Goal: Task Accomplishment & Management: Use online tool/utility

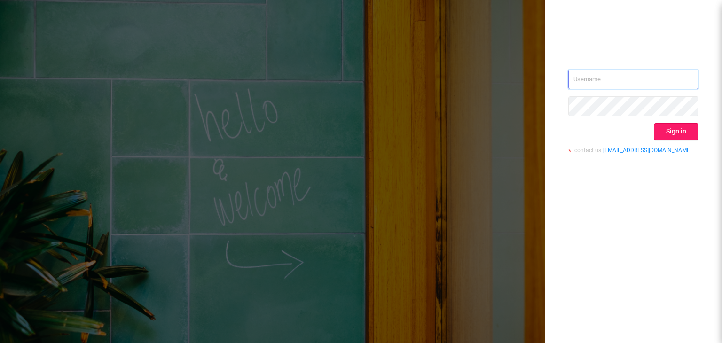
type input "[EMAIL_ADDRESS][DOMAIN_NAME]"
click at [676, 138] on button "Sign in" at bounding box center [676, 131] width 45 height 17
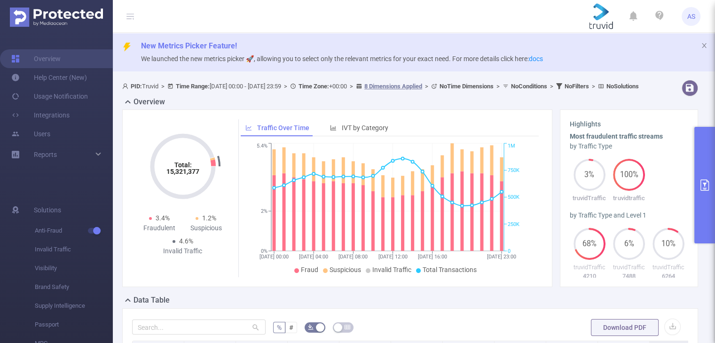
click at [706, 173] on button "primary" at bounding box center [705, 185] width 21 height 117
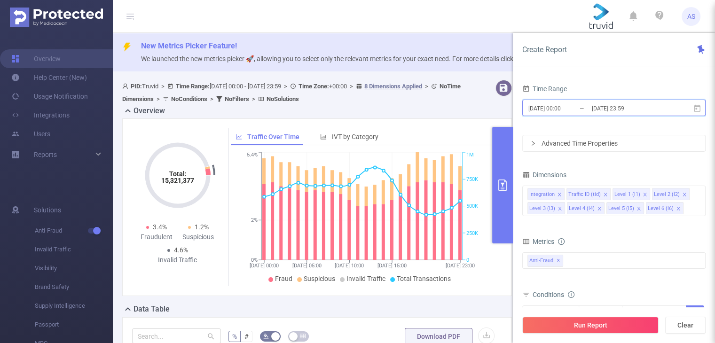
click at [678, 109] on span "[DATE] 00:00 _ [DATE] 23:59" at bounding box center [614, 108] width 183 height 16
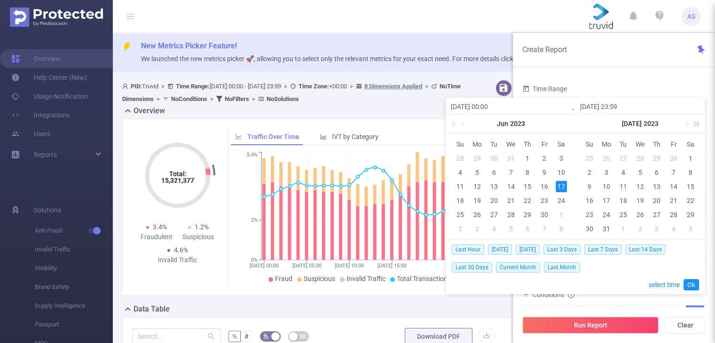
click at [699, 123] on link at bounding box center [696, 123] width 12 height 19
click at [566, 127] on link at bounding box center [566, 123] width 12 height 19
click at [687, 121] on link at bounding box center [687, 123] width 8 height 19
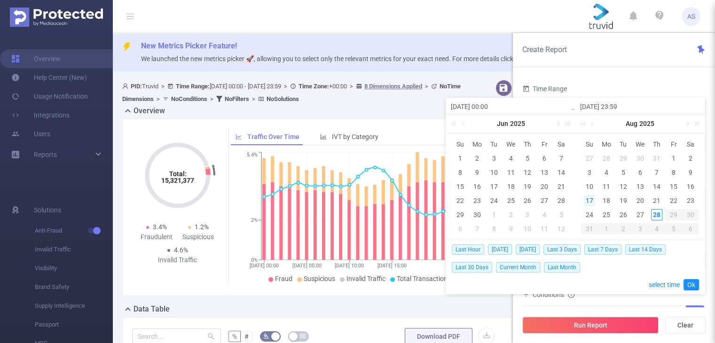
click at [590, 201] on div "17" at bounding box center [589, 200] width 11 height 11
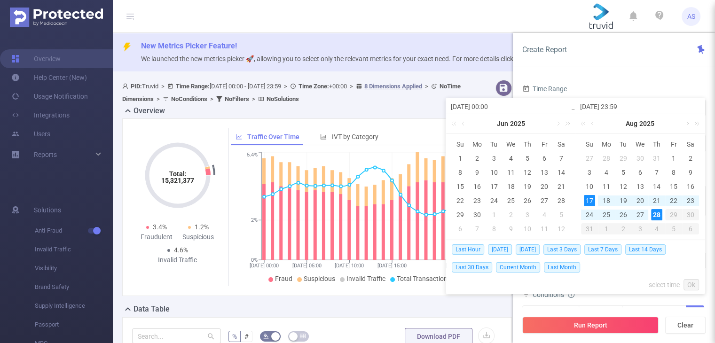
click at [655, 217] on div "28" at bounding box center [656, 214] width 11 height 11
type input "[DATE] 00:00"
type input "[DATE] 23:59"
type input "[DATE] 00:00"
type input "[DATE] 23:59"
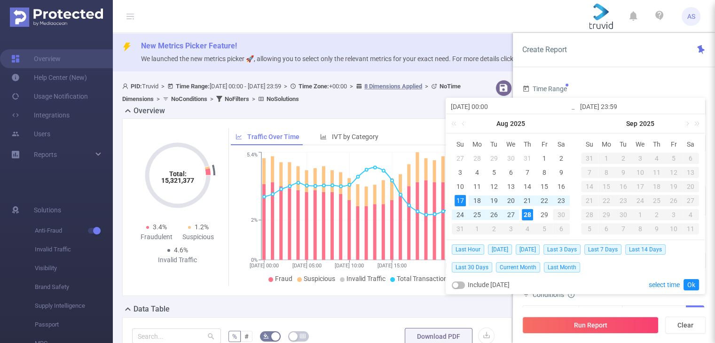
click at [696, 285] on link "Ok" at bounding box center [692, 284] width 16 height 11
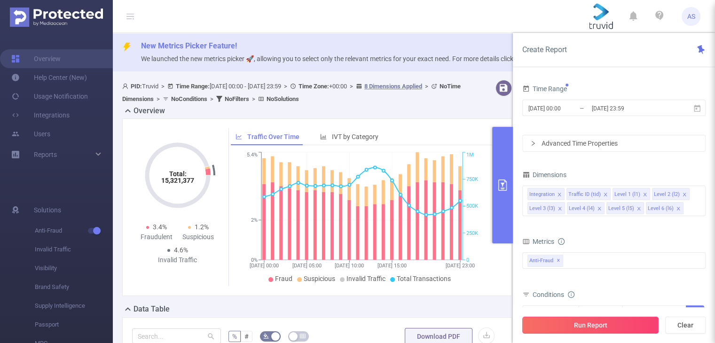
click at [613, 322] on button "Run Report" at bounding box center [591, 325] width 136 height 17
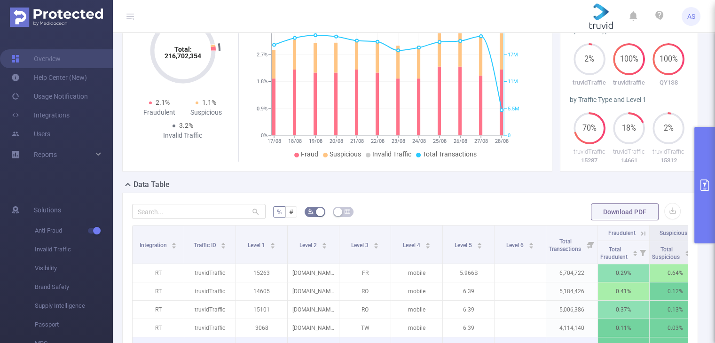
scroll to position [188, 0]
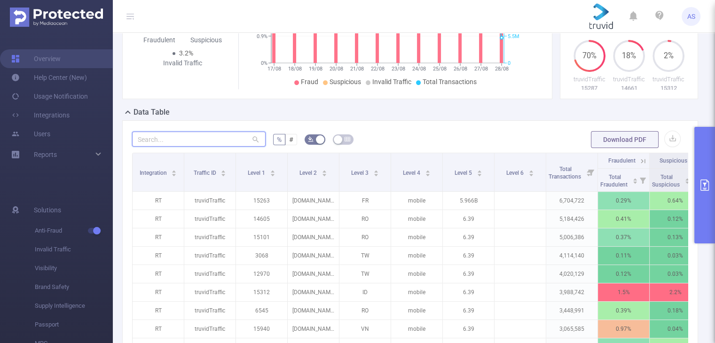
click at [205, 147] on input "text" at bounding box center [199, 139] width 134 height 15
paste input "lameteoagricole"
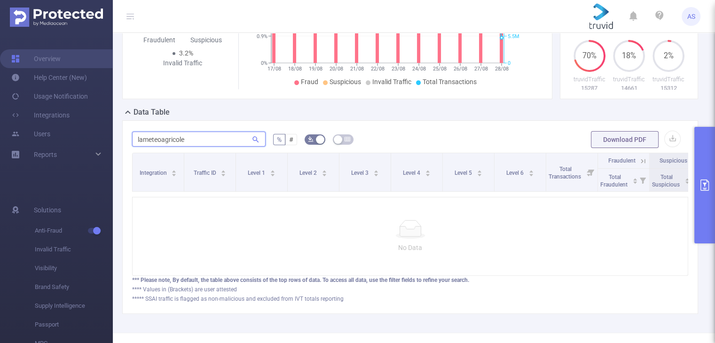
type input "lameteoagricole"
